Goal: Find specific page/section: Find specific page/section

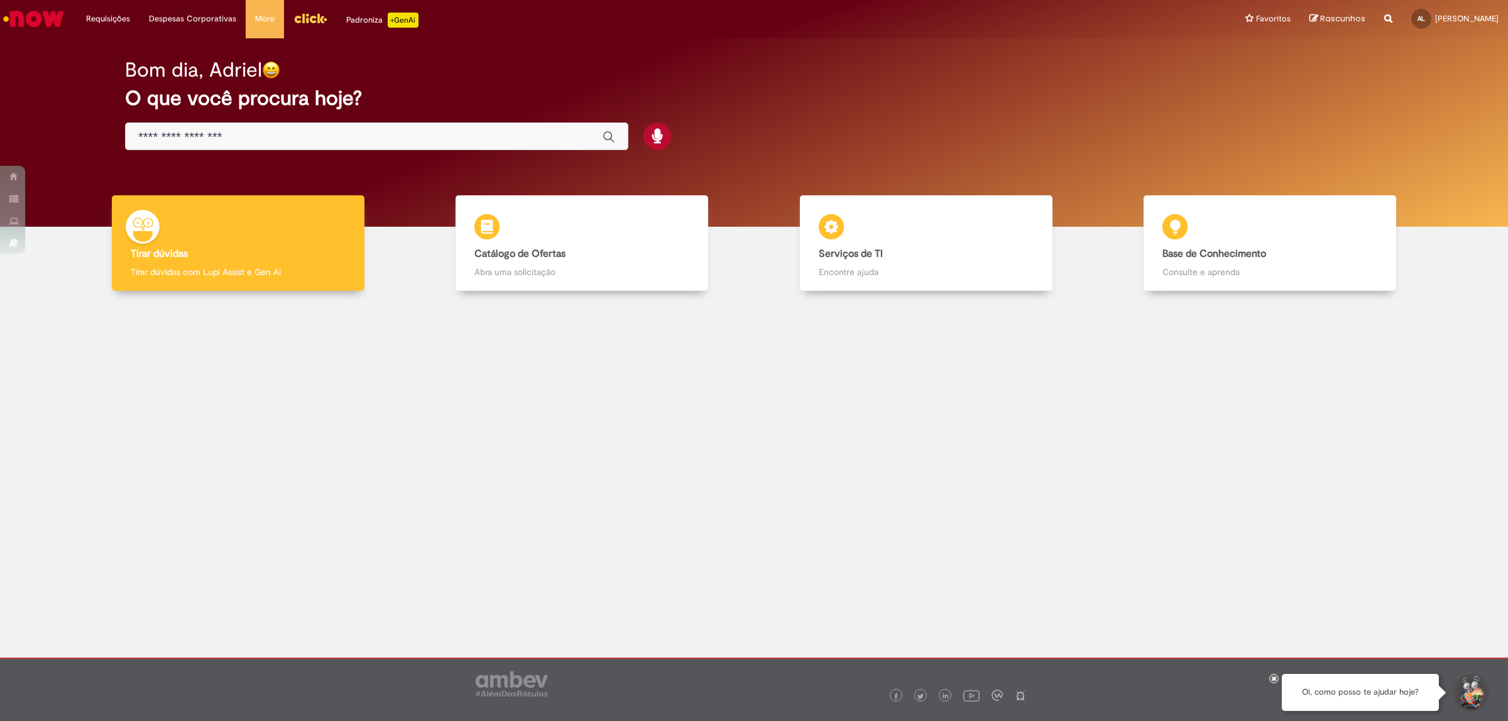
click at [431, 136] on input "Basta digitar aqui" at bounding box center [364, 137] width 452 height 14
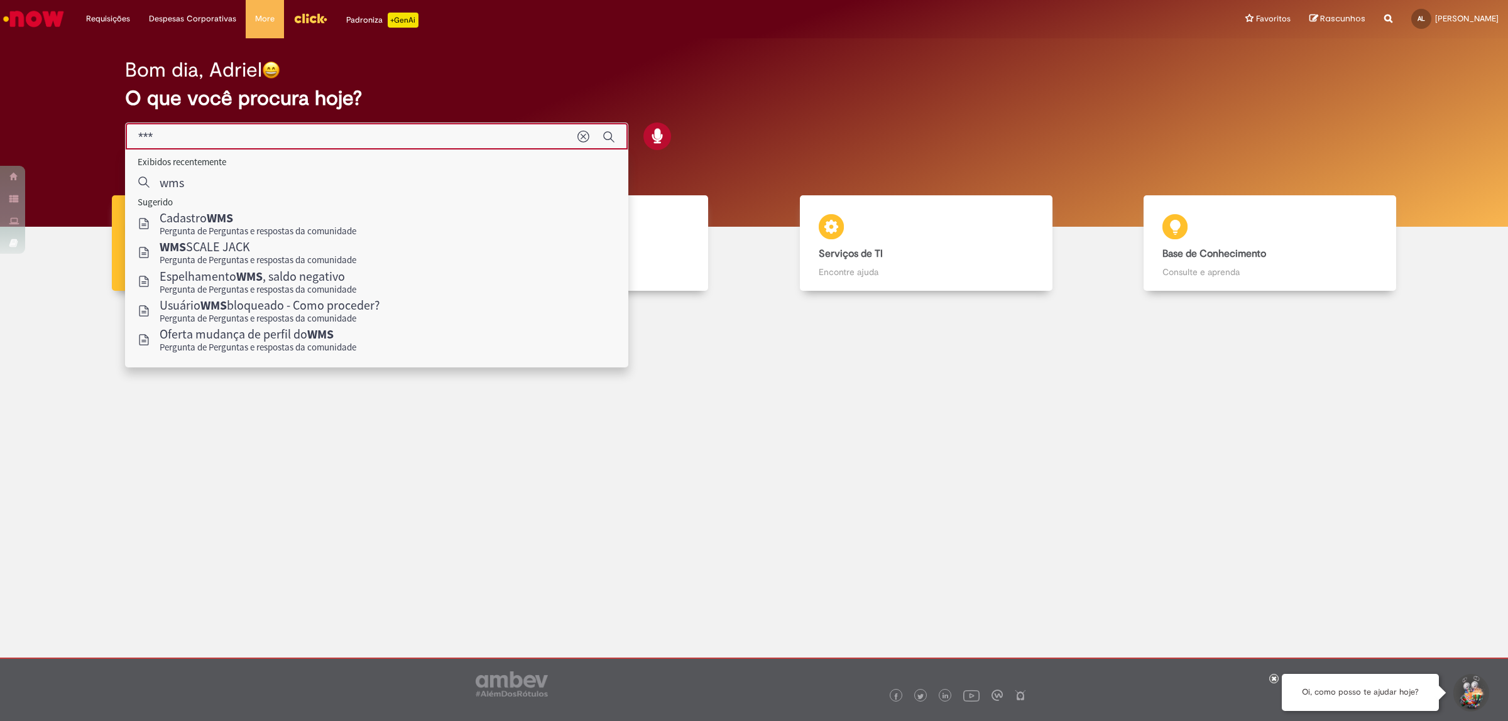
type input "***"
click at [305, 385] on div at bounding box center [753, 422] width 1489 height 245
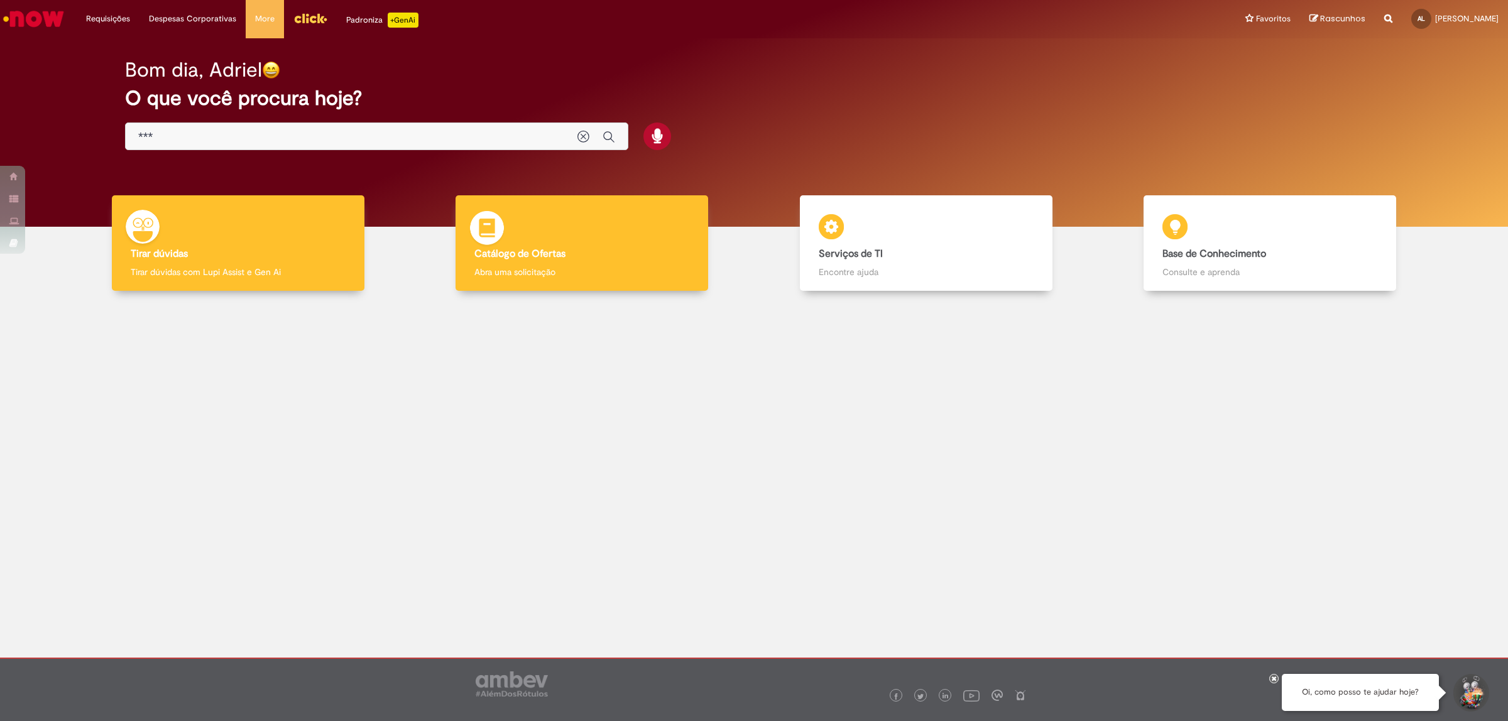
click at [544, 248] on b "Catálogo de Ofertas" at bounding box center [519, 254] width 91 height 13
click at [564, 228] on div "Catálogo de Ofertas Catálogo de Ofertas Abra uma solicitação" at bounding box center [582, 243] width 253 height 96
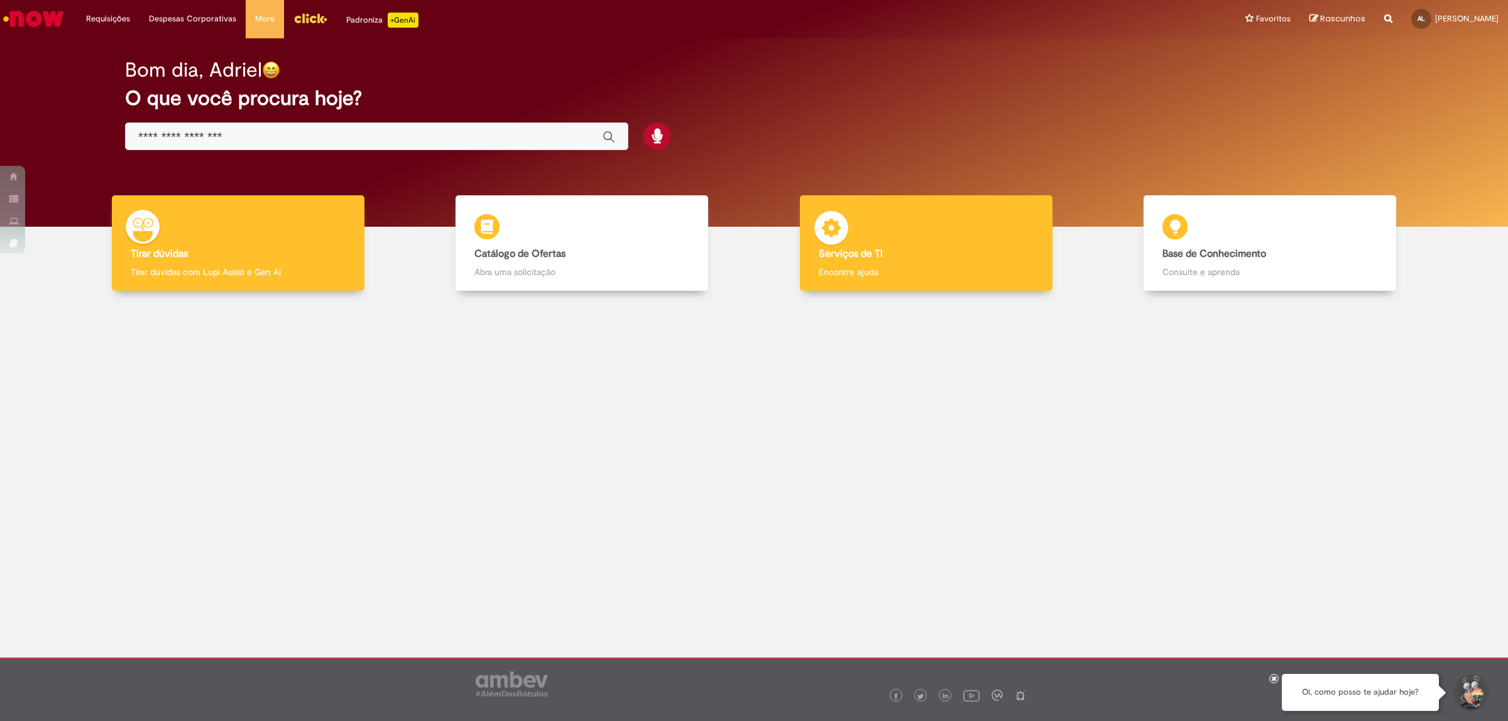
click at [919, 249] on h4 "Serviços de TI" at bounding box center [926, 254] width 215 height 11
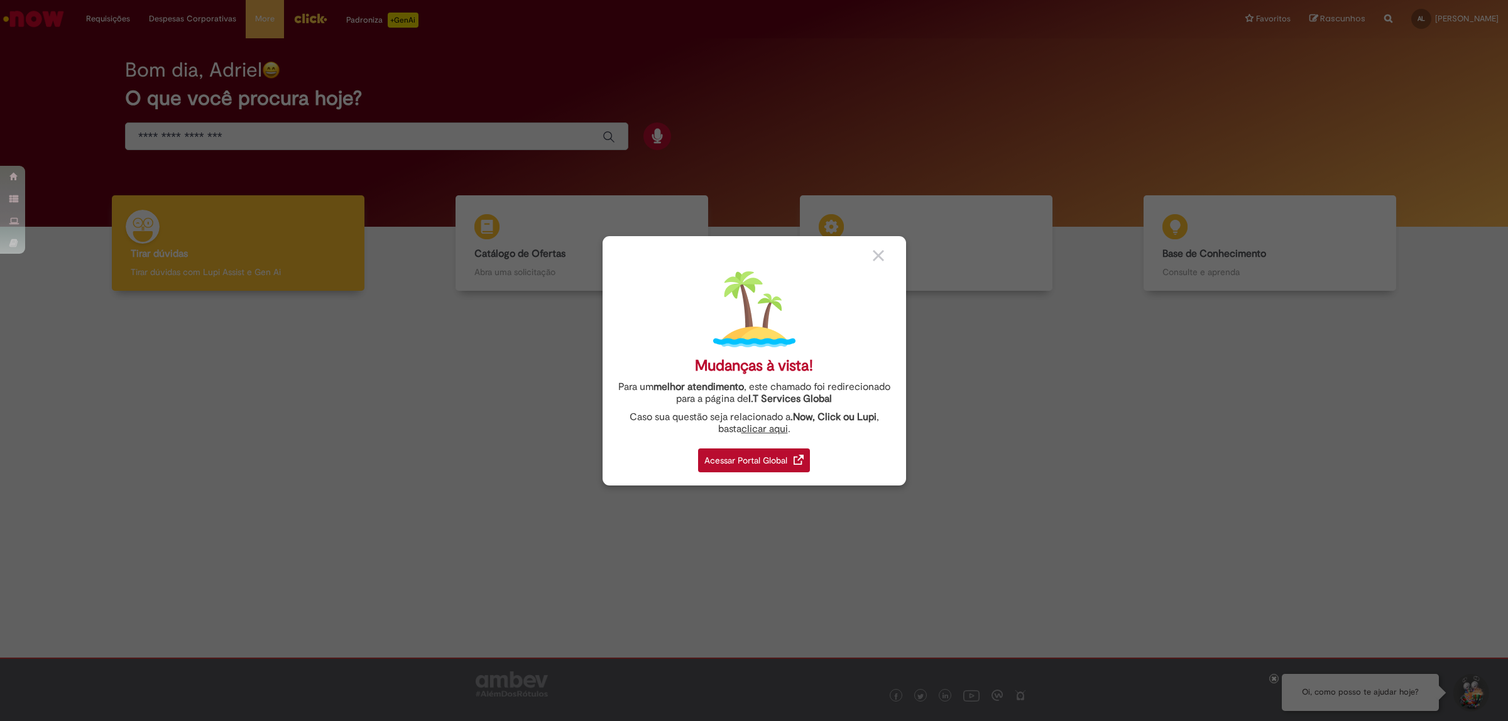
click at [770, 463] on div "Acessar Portal Global" at bounding box center [754, 461] width 112 height 24
